Goal: Transaction & Acquisition: Purchase product/service

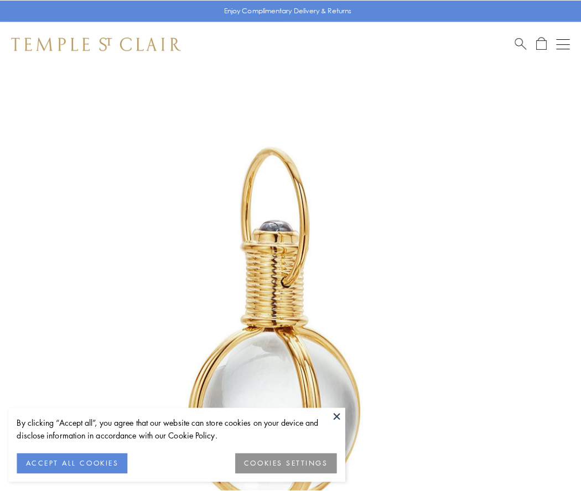
scroll to position [289, 0]
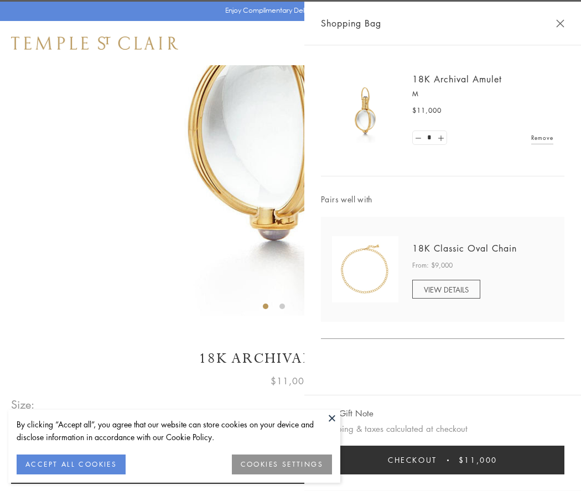
click at [443, 460] on button "Checkout $11,000" at bounding box center [443, 460] width 244 height 29
